Goal: Task Accomplishment & Management: Complete application form

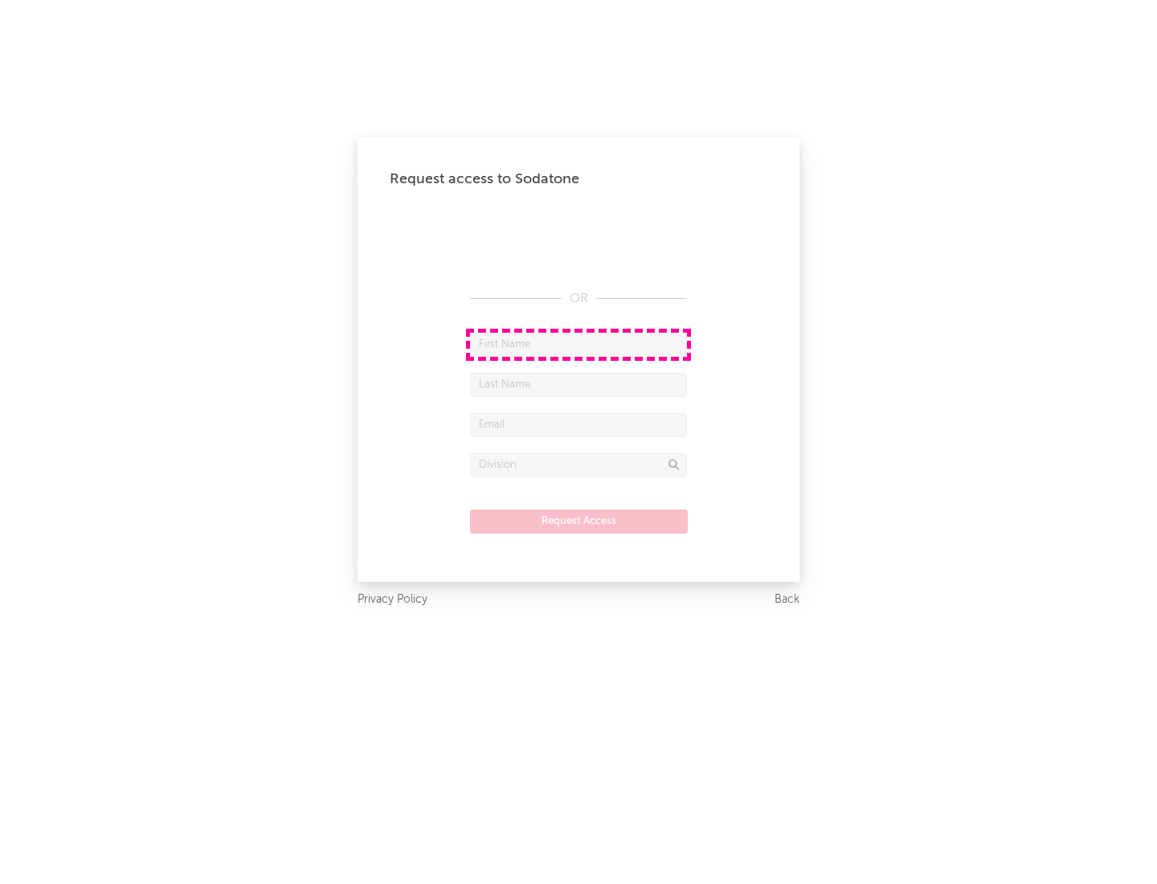
click at [579, 344] on input "text" at bounding box center [578, 345] width 217 height 24
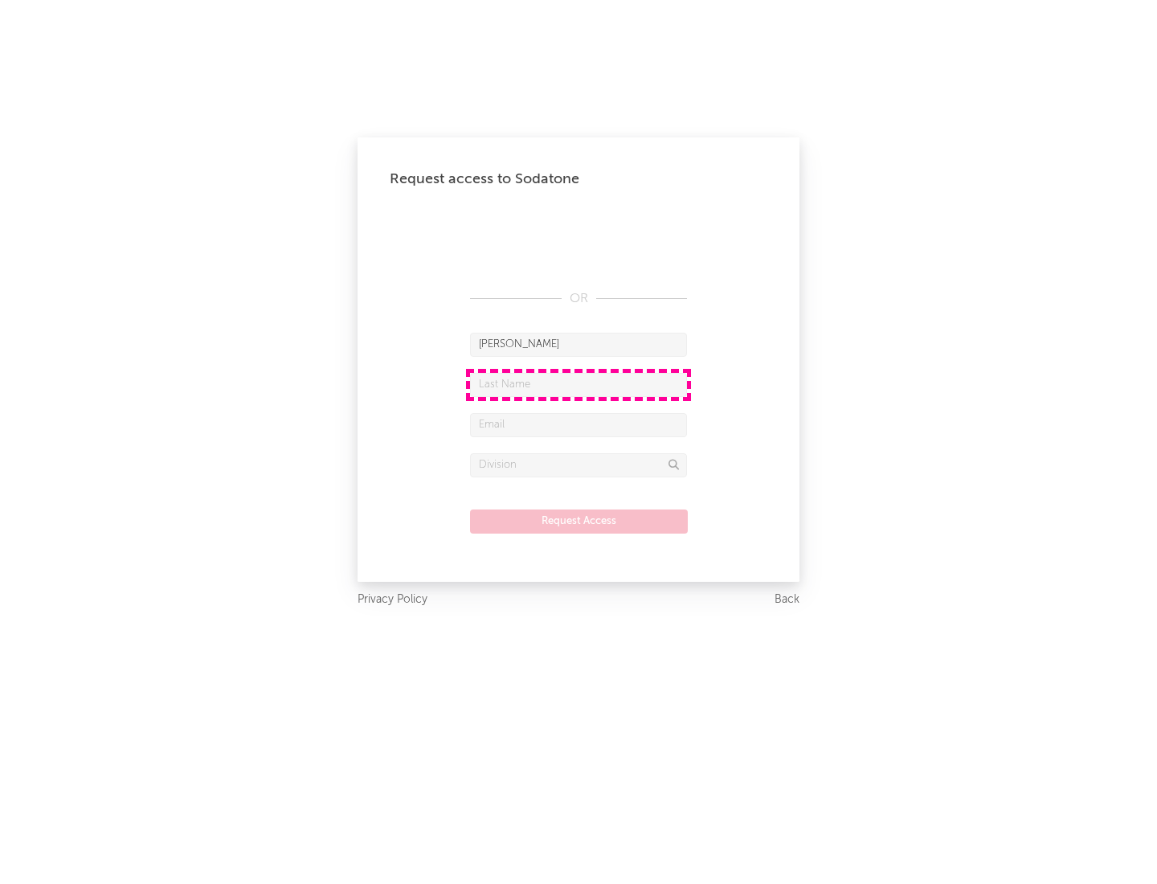
type input "[PERSON_NAME]"
click at [579, 384] on input "text" at bounding box center [578, 385] width 217 height 24
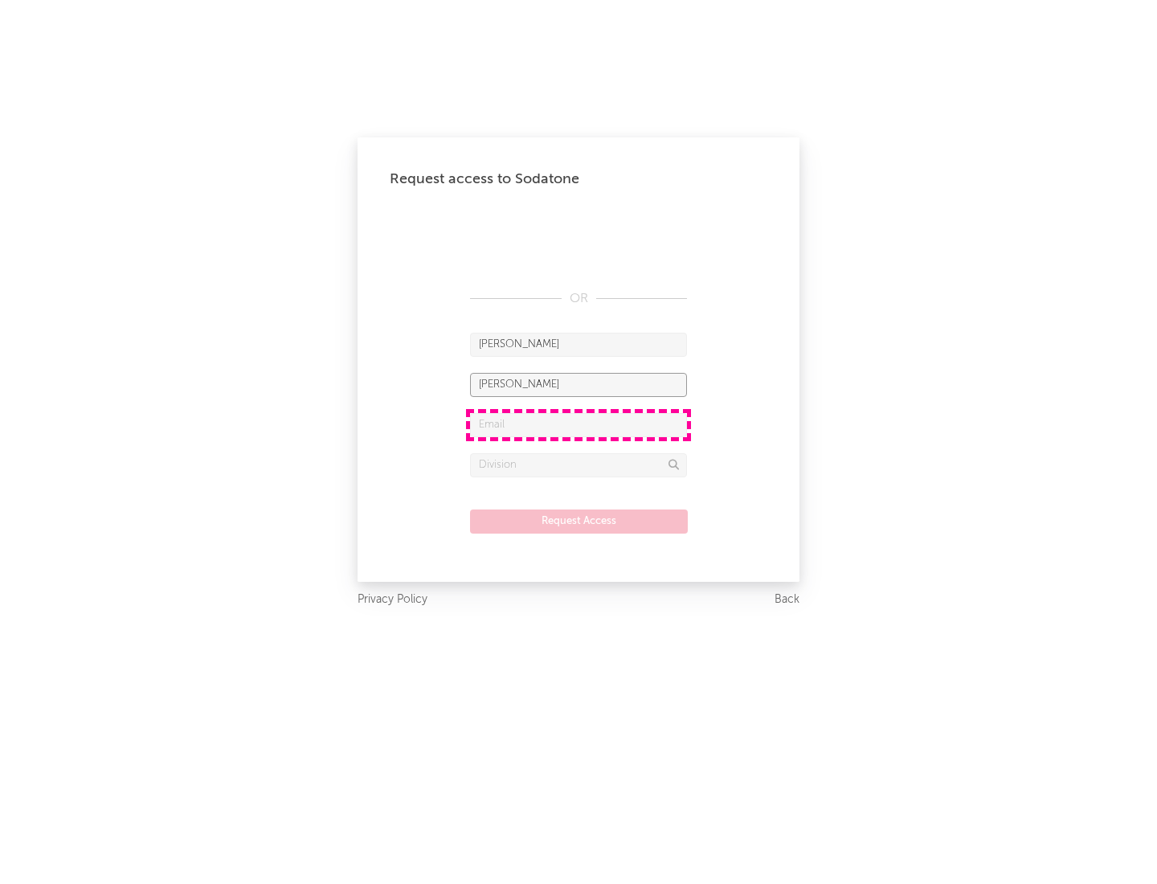
type input "[PERSON_NAME]"
click at [579, 424] on input "text" at bounding box center [578, 425] width 217 height 24
type input "[EMAIL_ADDRESS][DOMAIN_NAME]"
click at [579, 465] on input "text" at bounding box center [578, 465] width 217 height 24
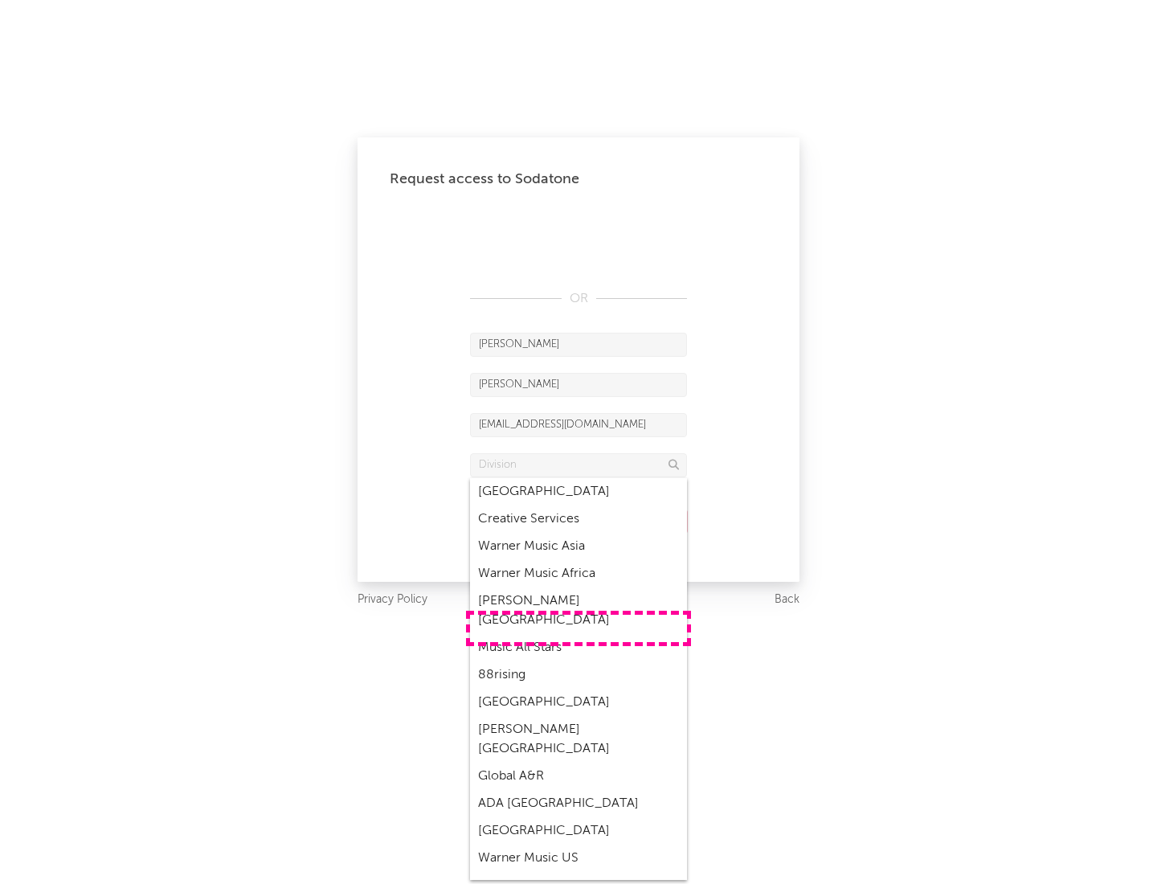
click at [579, 634] on div "Music All Stars" at bounding box center [578, 647] width 217 height 27
type input "Music All Stars"
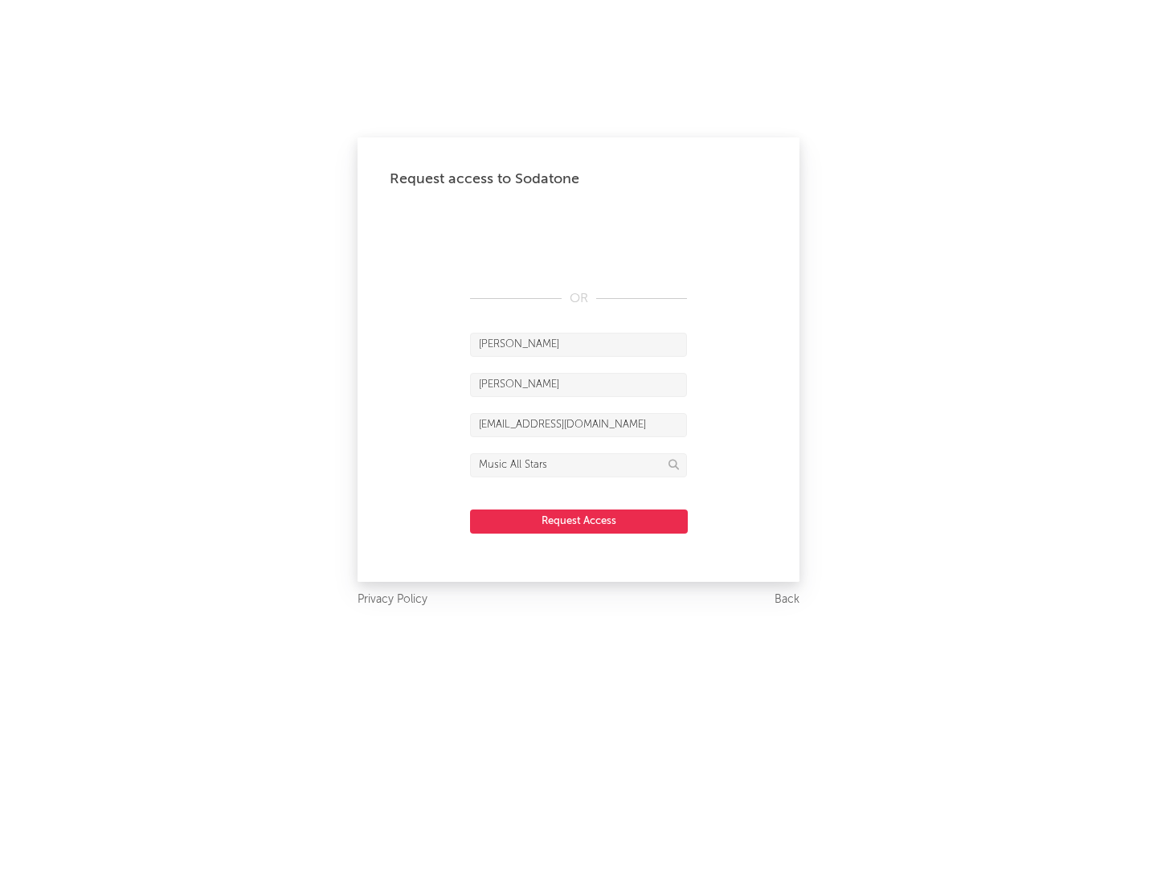
click at [579, 521] on button "Request Access" at bounding box center [579, 522] width 218 height 24
